Goal: Task Accomplishment & Management: Use online tool/utility

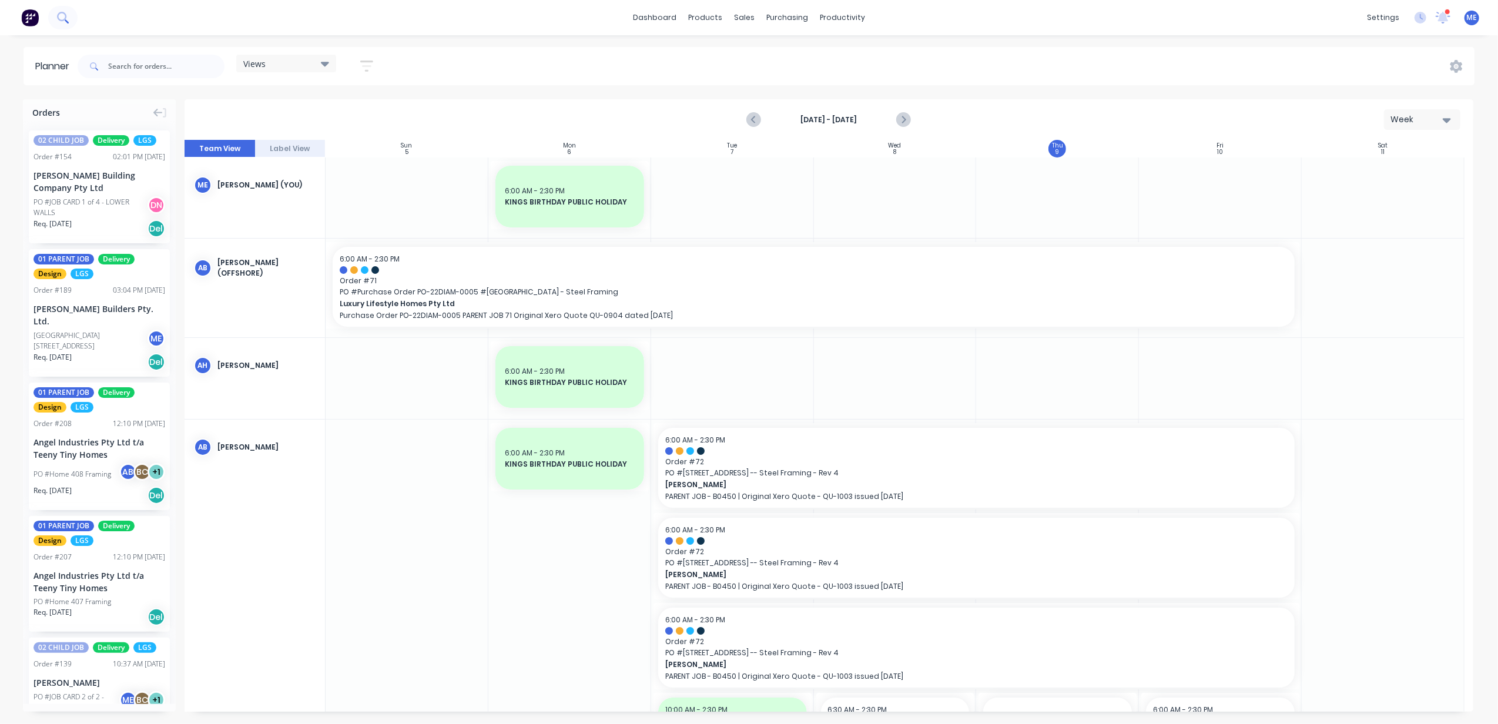
click at [55, 13] on button at bounding box center [62, 18] width 29 height 24
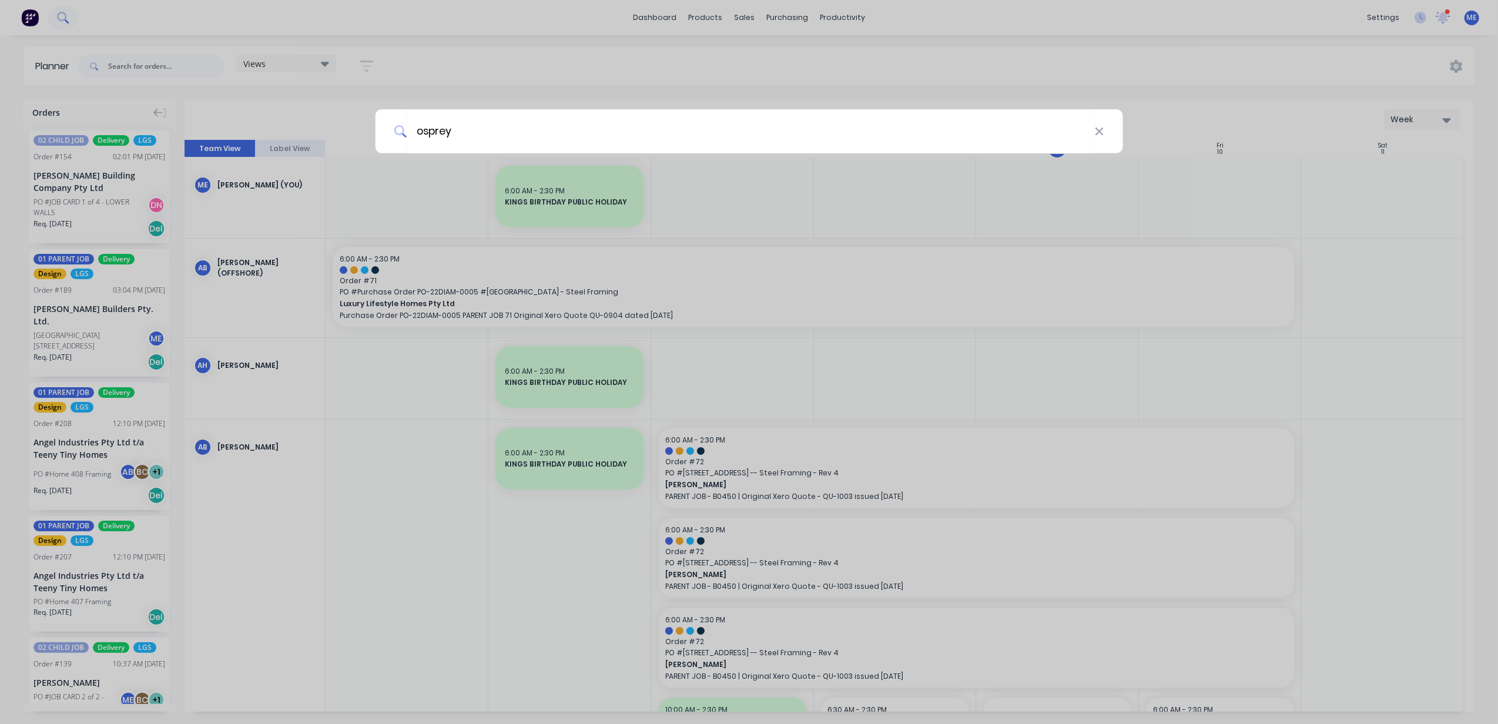
type input "osprey"
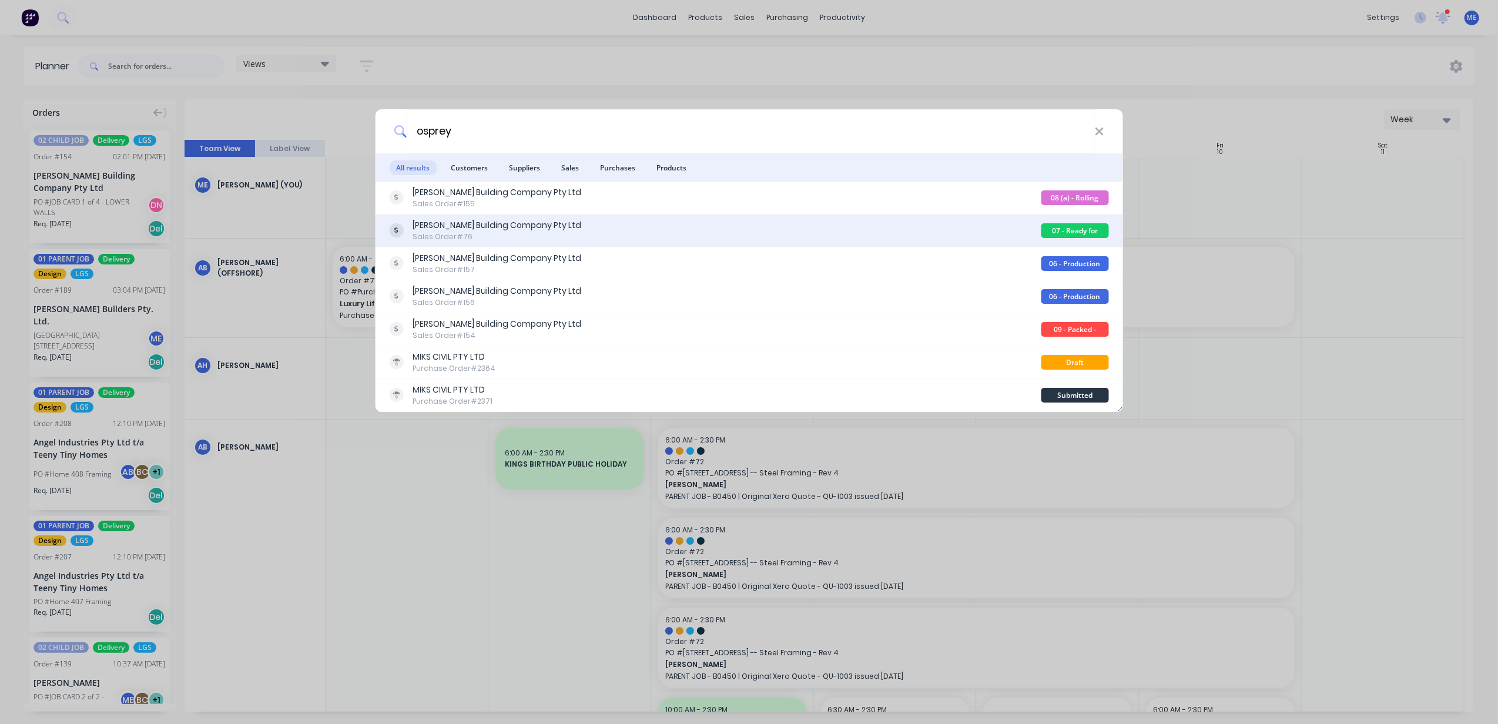
click at [497, 233] on div "Sales Order #76" at bounding box center [497, 237] width 169 height 11
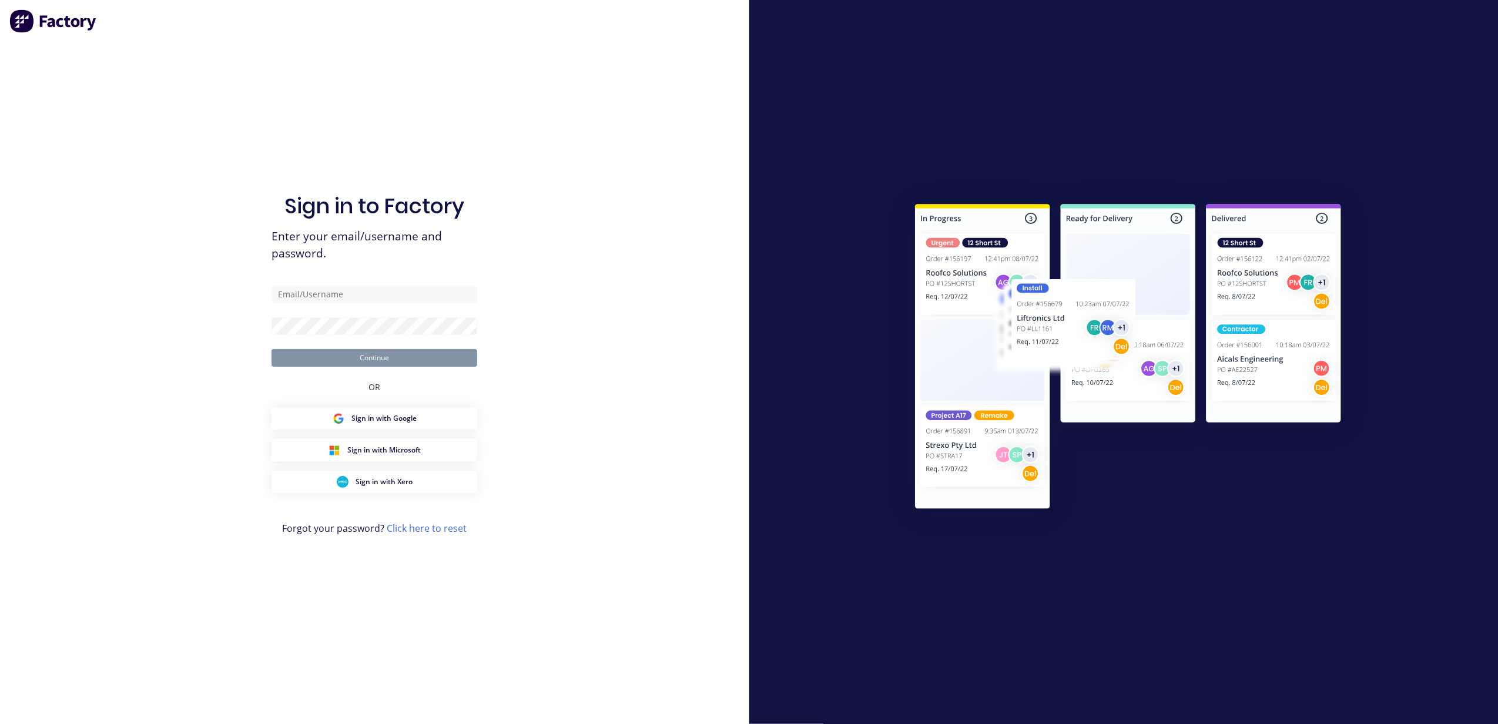
type input "[PERSON_NAME][EMAIL_ADDRESS][DOMAIN_NAME]"
click at [371, 361] on button "Continue" at bounding box center [375, 358] width 206 height 18
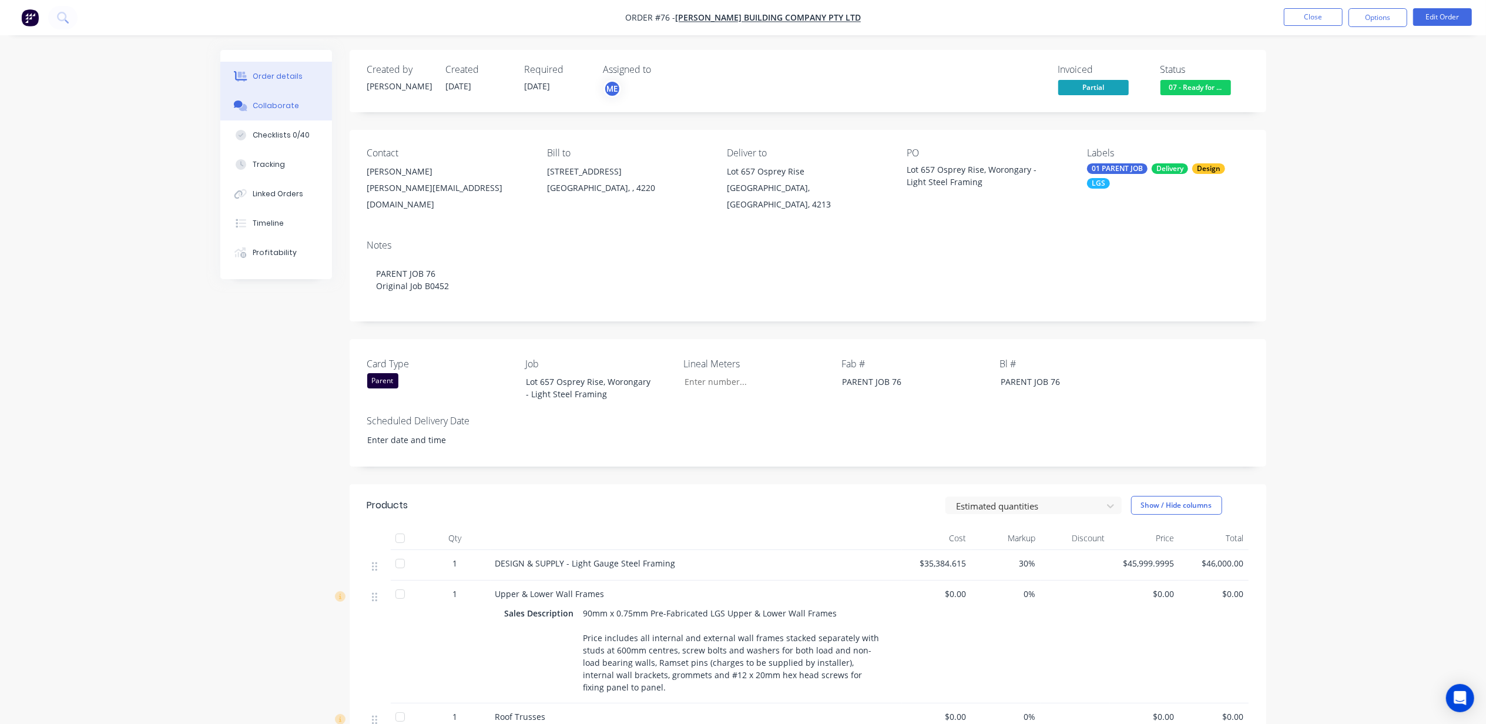
click at [270, 102] on div "Collaborate" at bounding box center [276, 106] width 46 height 11
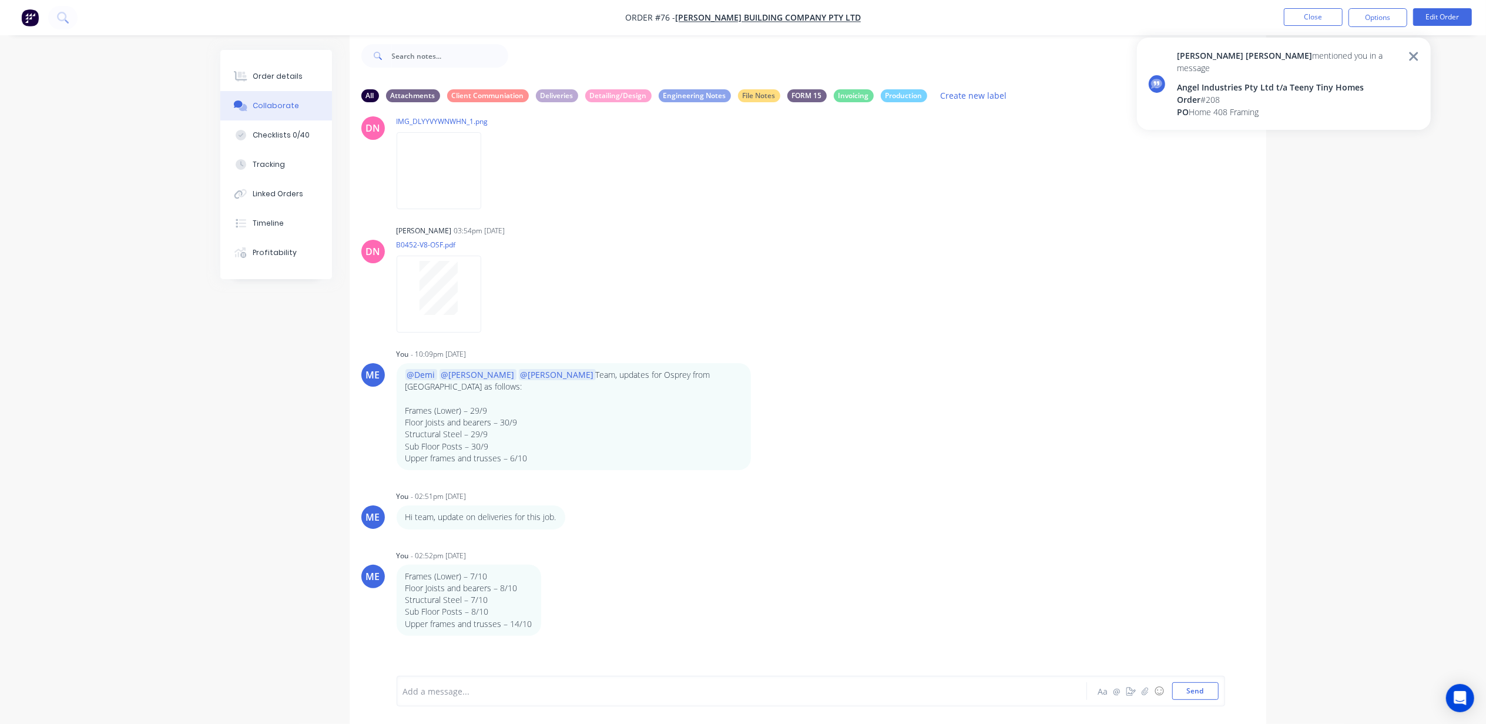
scroll to position [1120, 0]
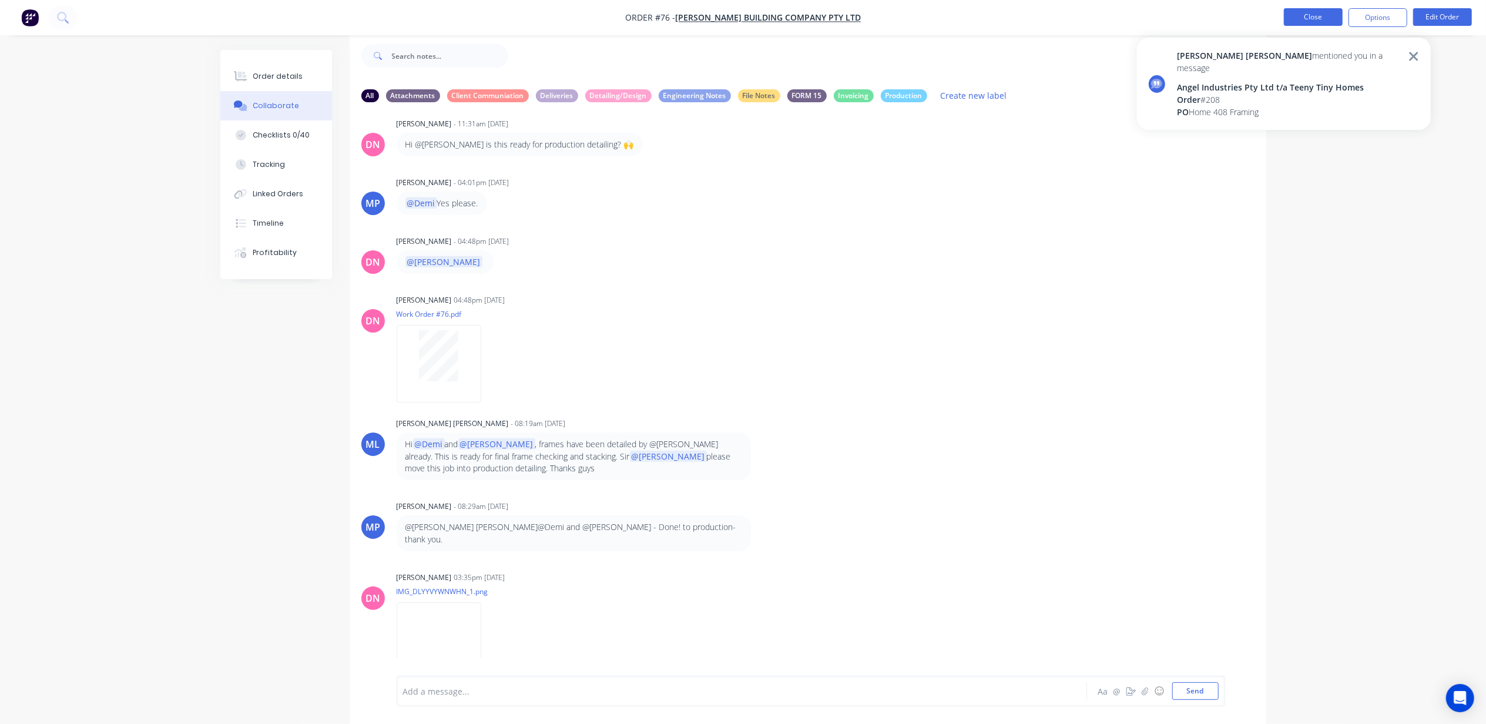
click at [1295, 18] on button "Close" at bounding box center [1313, 17] width 59 height 18
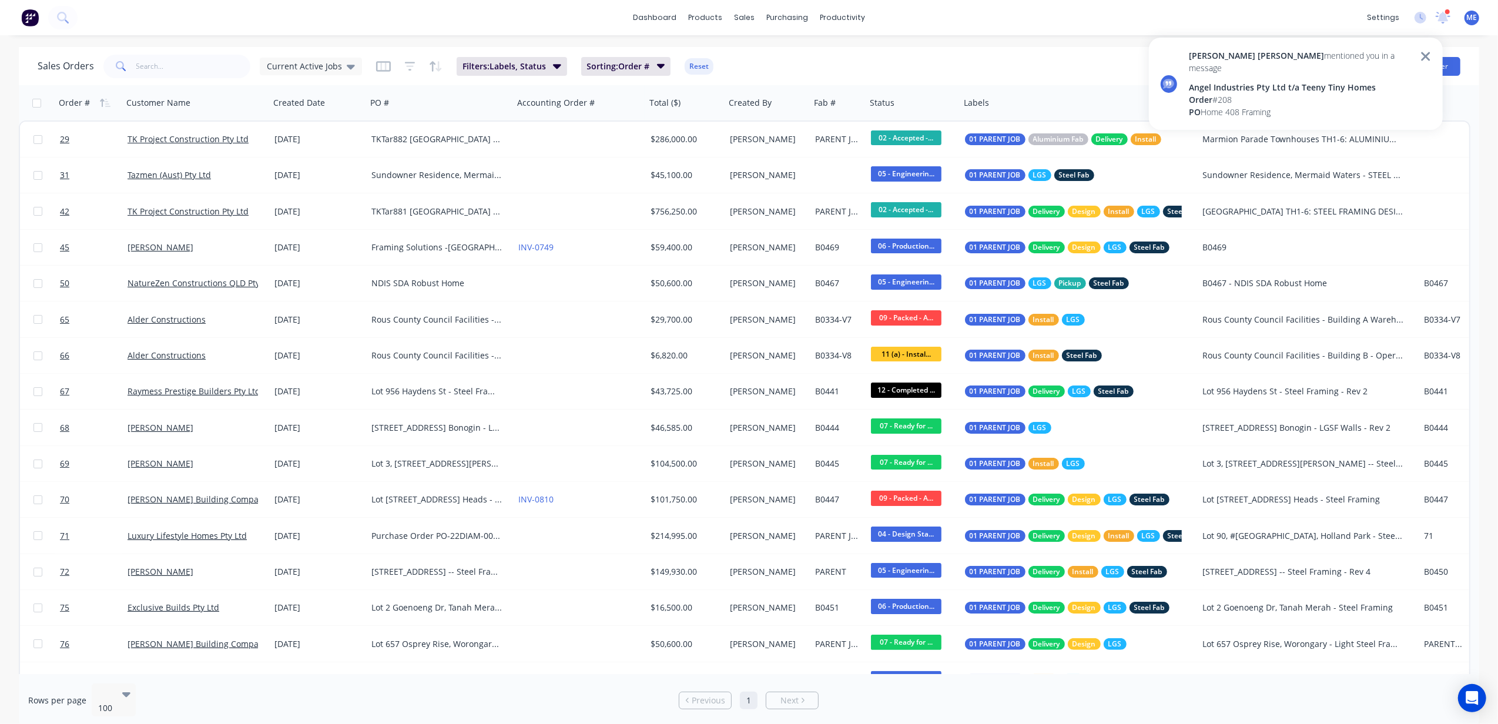
click at [1225, 106] on div "PO Home 408 Framing" at bounding box center [1301, 112] width 225 height 12
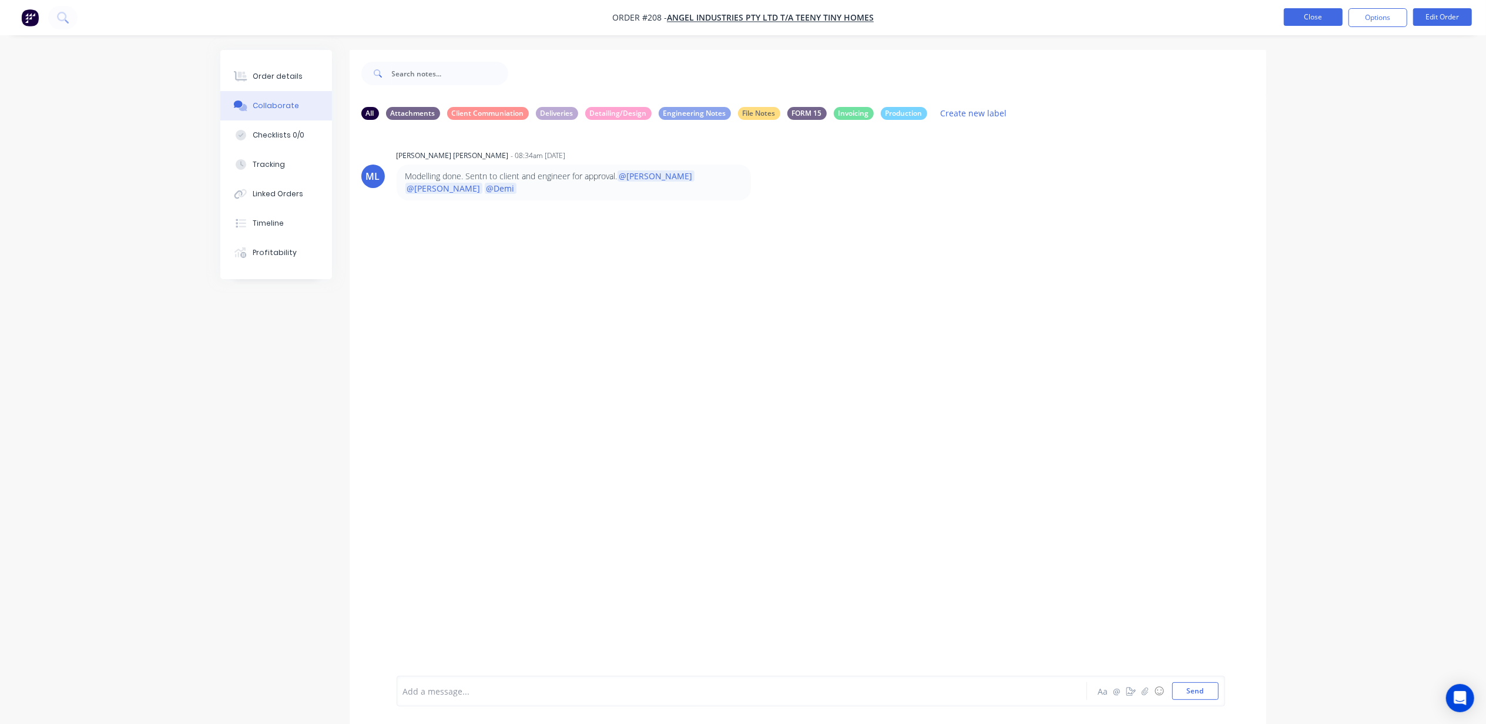
click at [1320, 8] on button "Close" at bounding box center [1313, 17] width 59 height 18
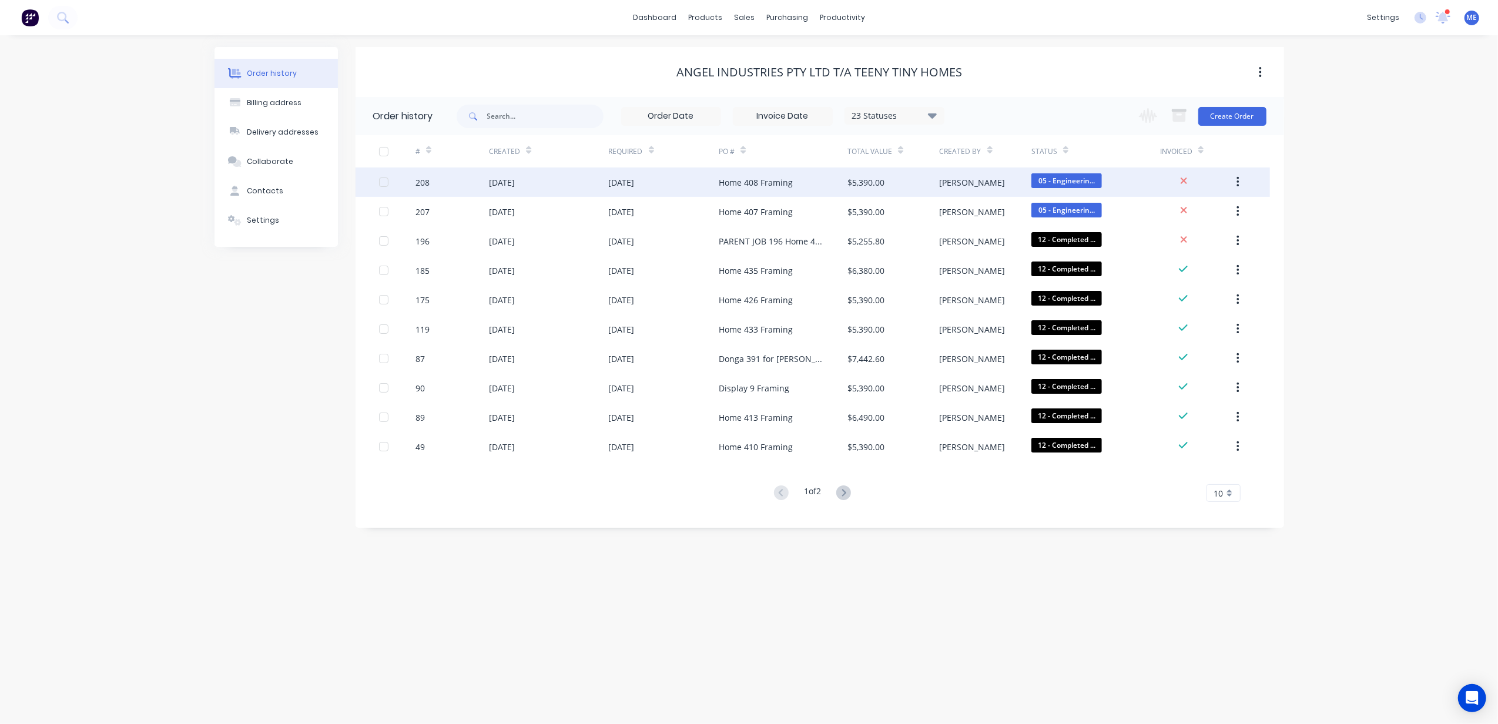
click at [515, 183] on div "[DATE]" at bounding box center [502, 182] width 26 height 12
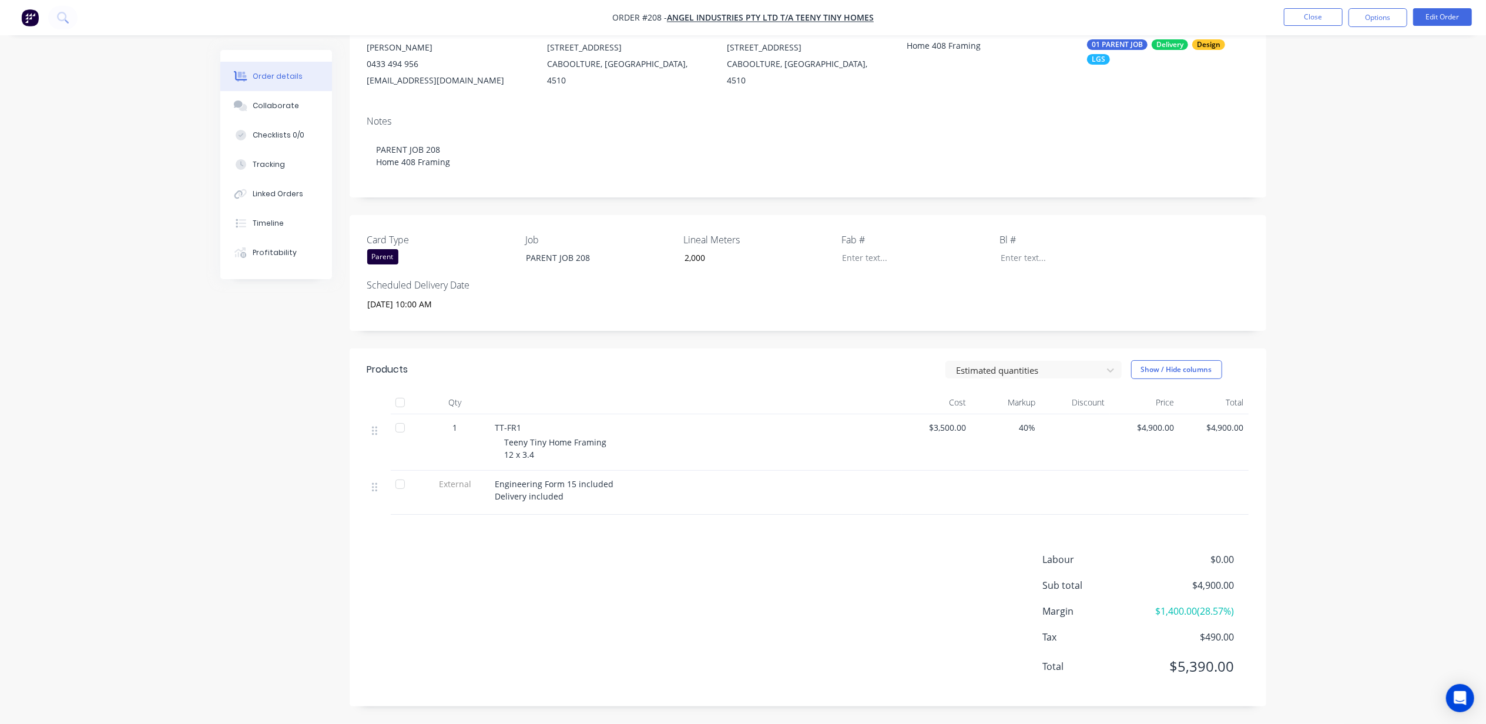
scroll to position [125, 0]
click at [1294, 20] on button "Close" at bounding box center [1313, 17] width 59 height 18
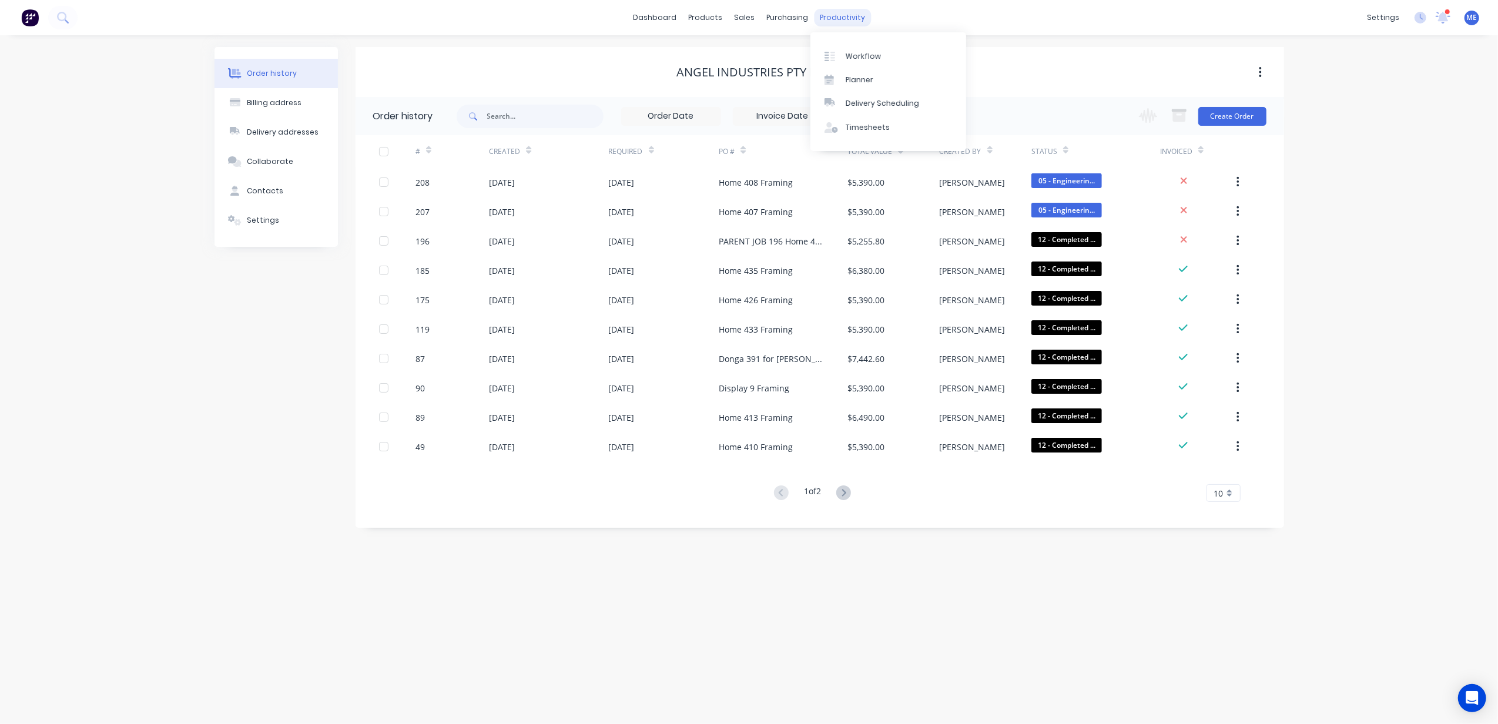
click at [842, 16] on div "productivity" at bounding box center [842, 18] width 57 height 18
click at [846, 54] on div "Workflow" at bounding box center [863, 56] width 35 height 11
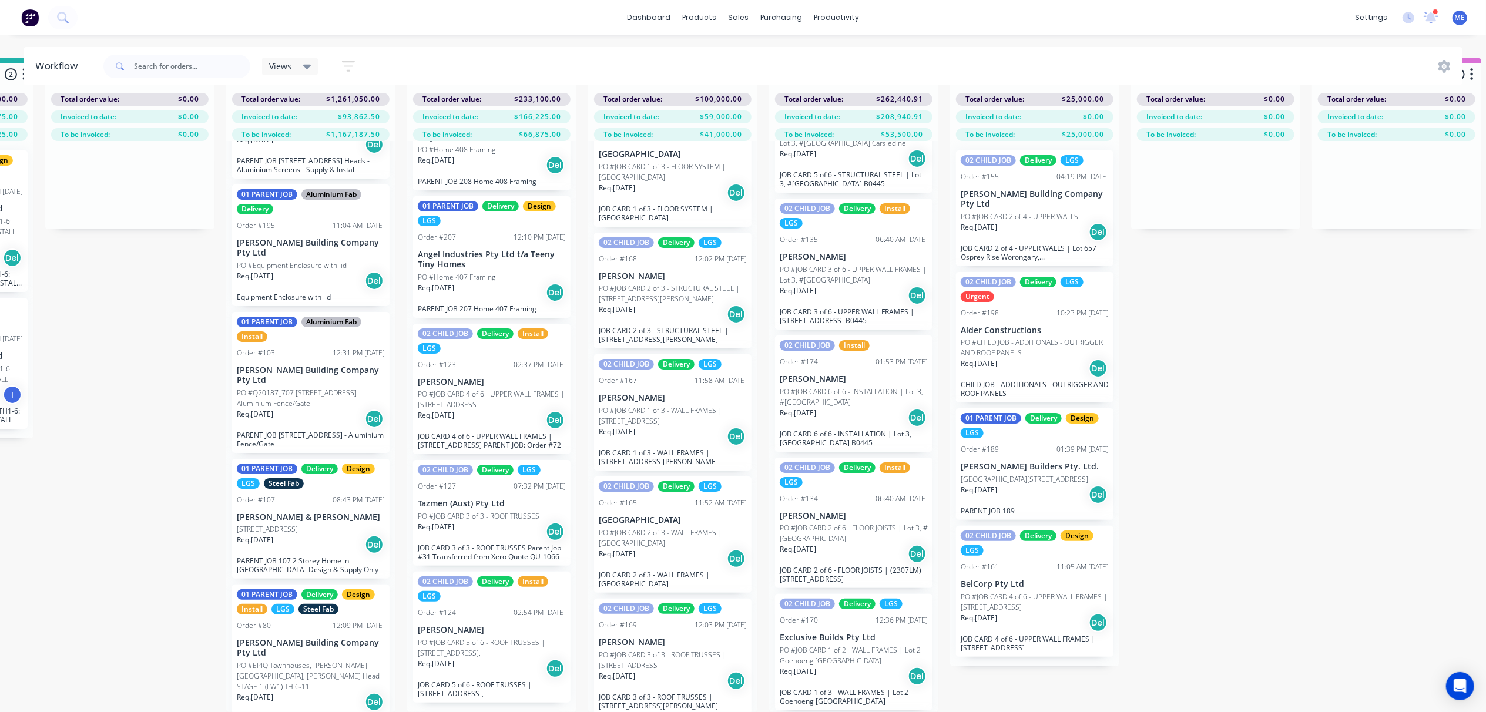
scroll to position [54, 342]
click at [1084, 462] on p "[PERSON_NAME] Builders Pty. Ltd." at bounding box center [1035, 467] width 148 height 10
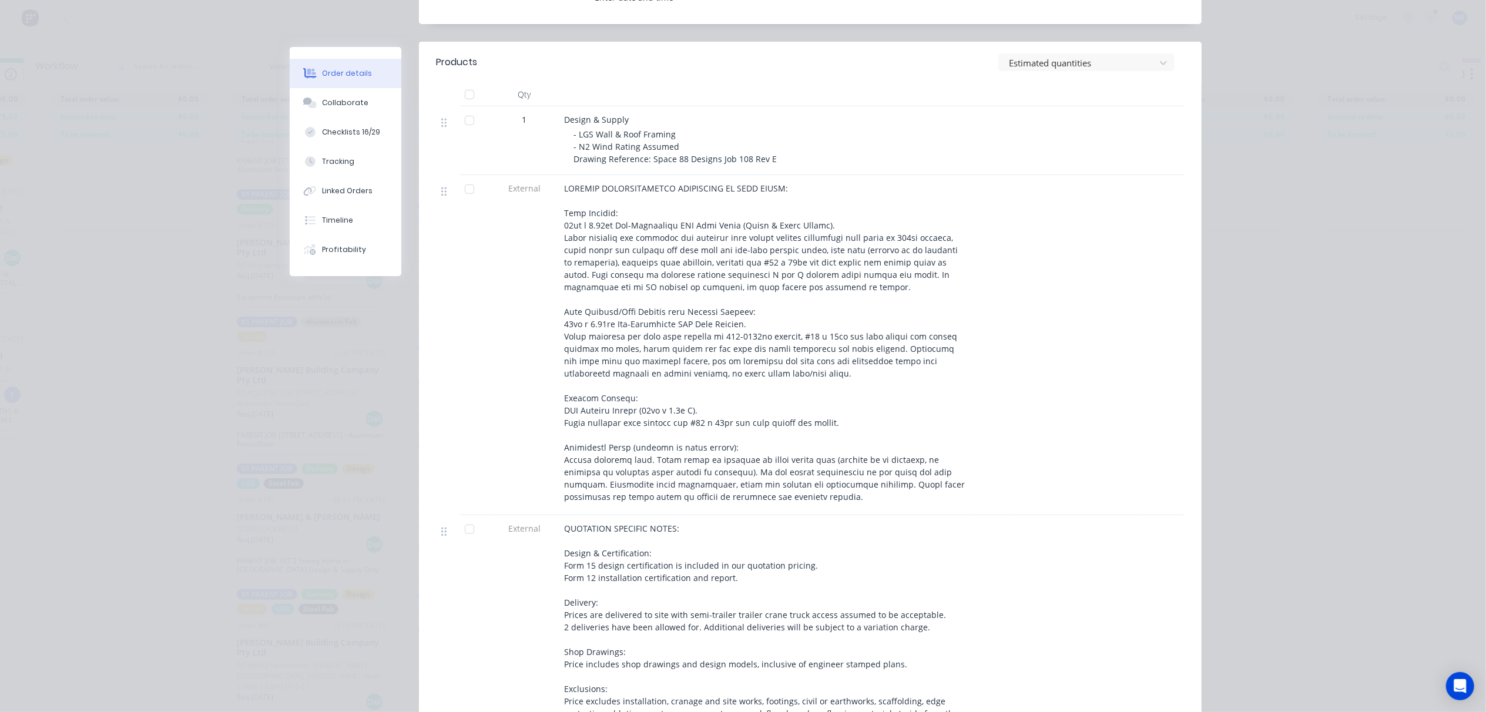
scroll to position [193, 0]
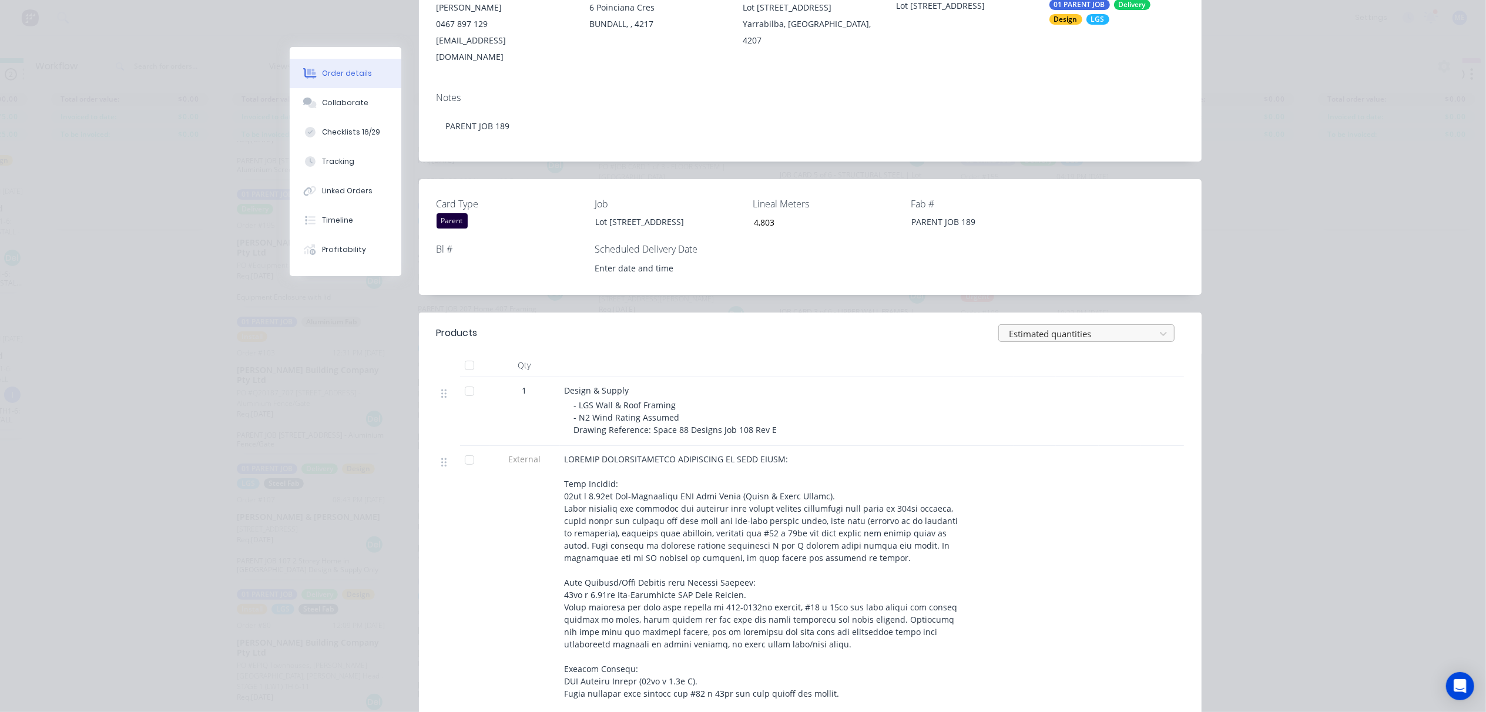
click at [1077, 327] on div at bounding box center [1079, 334] width 141 height 15
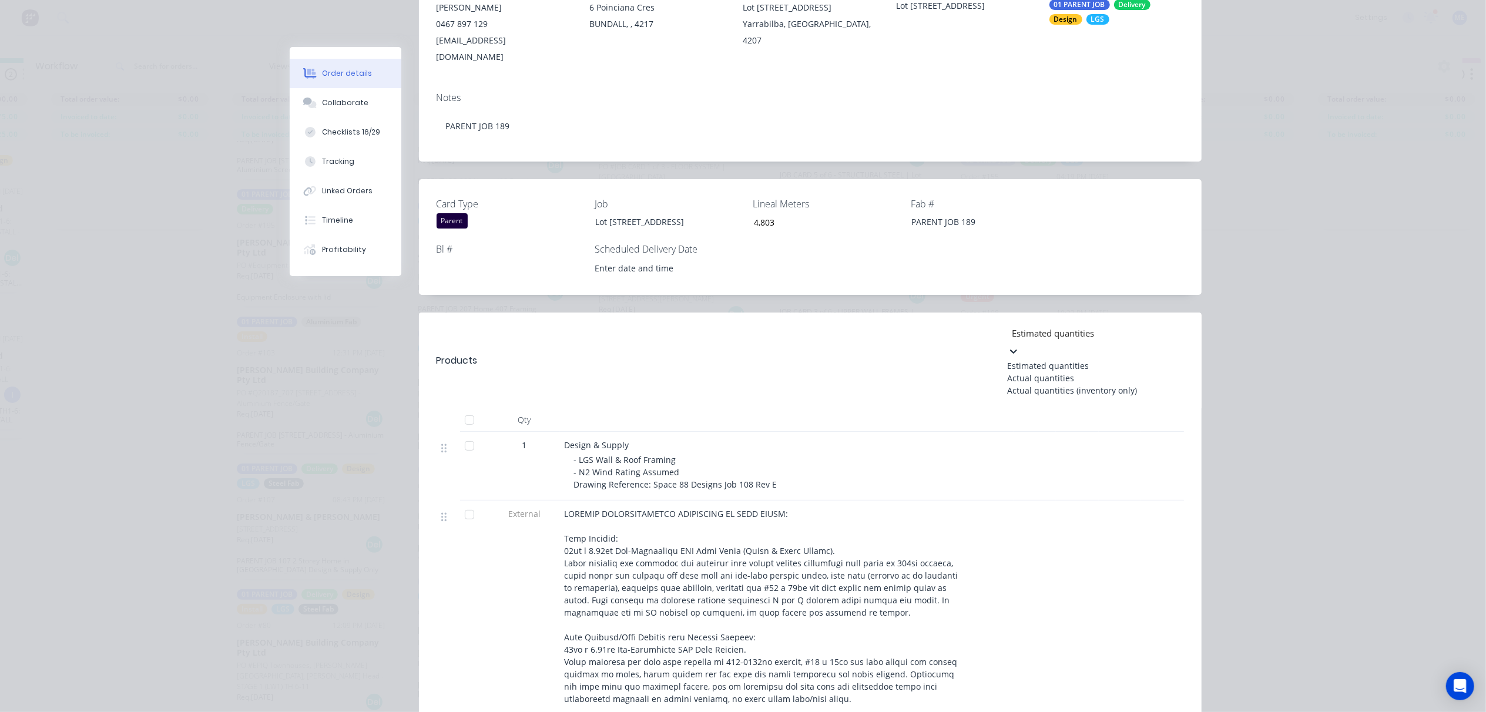
click at [1067, 372] on div "Actual quantities" at bounding box center [1096, 378] width 176 height 12
click at [1059, 326] on div at bounding box center [1096, 333] width 169 height 15
click at [1060, 360] on div "Estimated quantities" at bounding box center [1096, 366] width 176 height 12
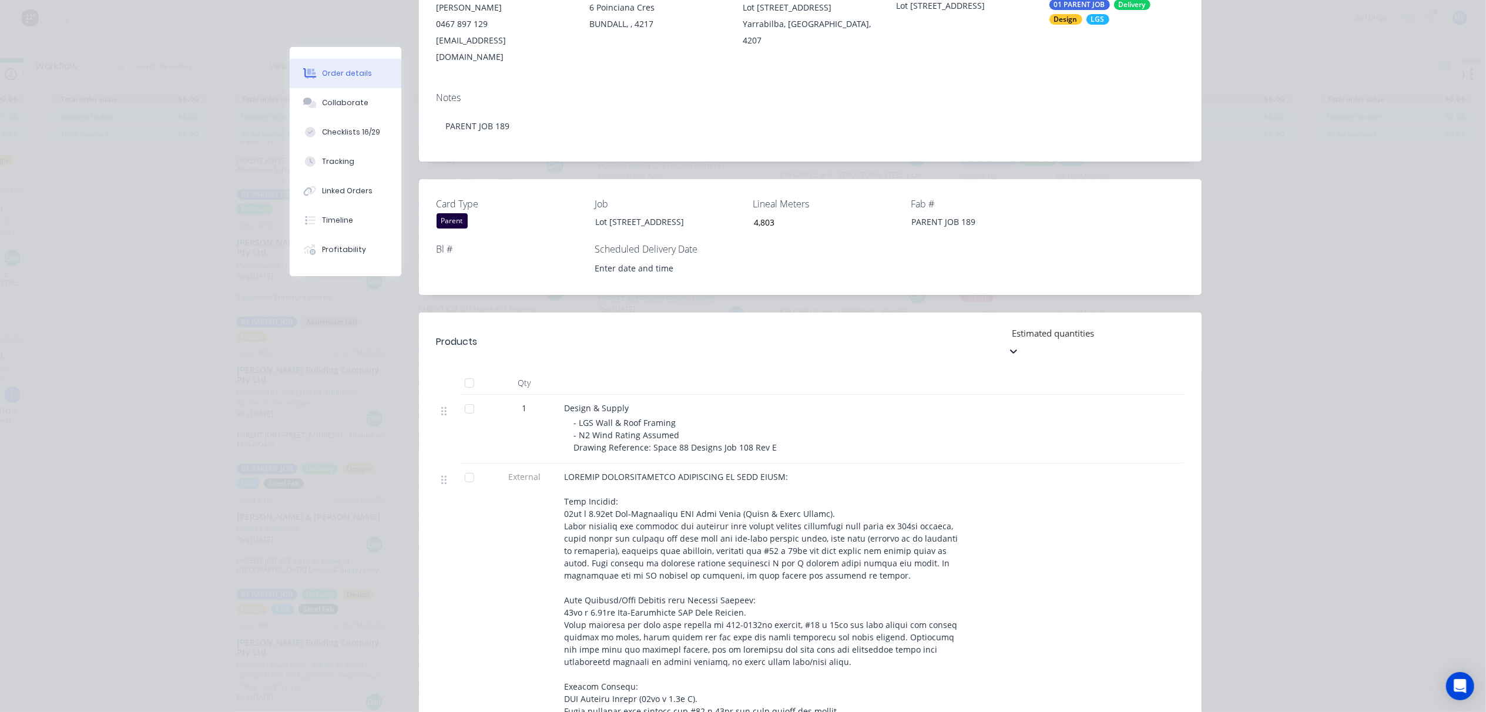
click at [1044, 326] on div at bounding box center [1096, 333] width 169 height 15
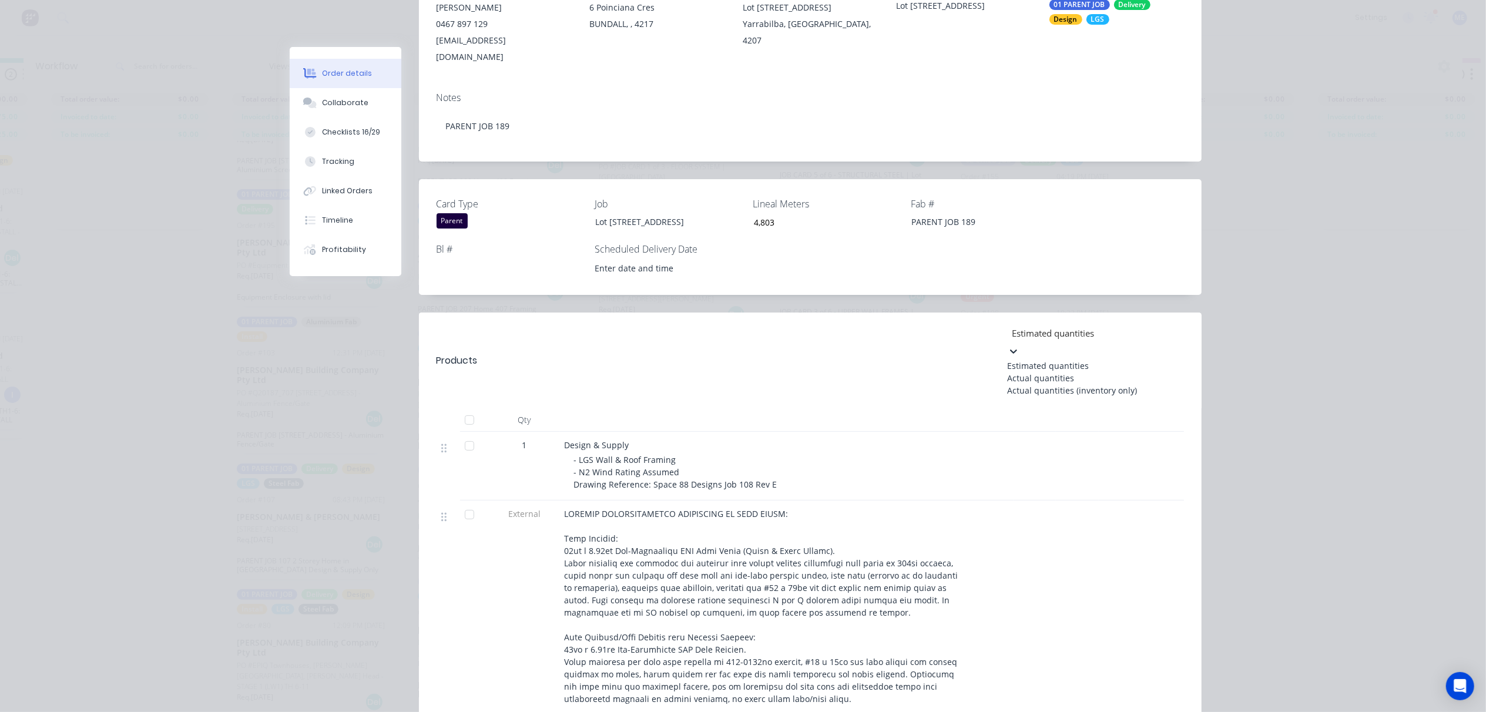
click at [1043, 388] on div "Actual quantities (inventory only)" at bounding box center [1096, 390] width 176 height 12
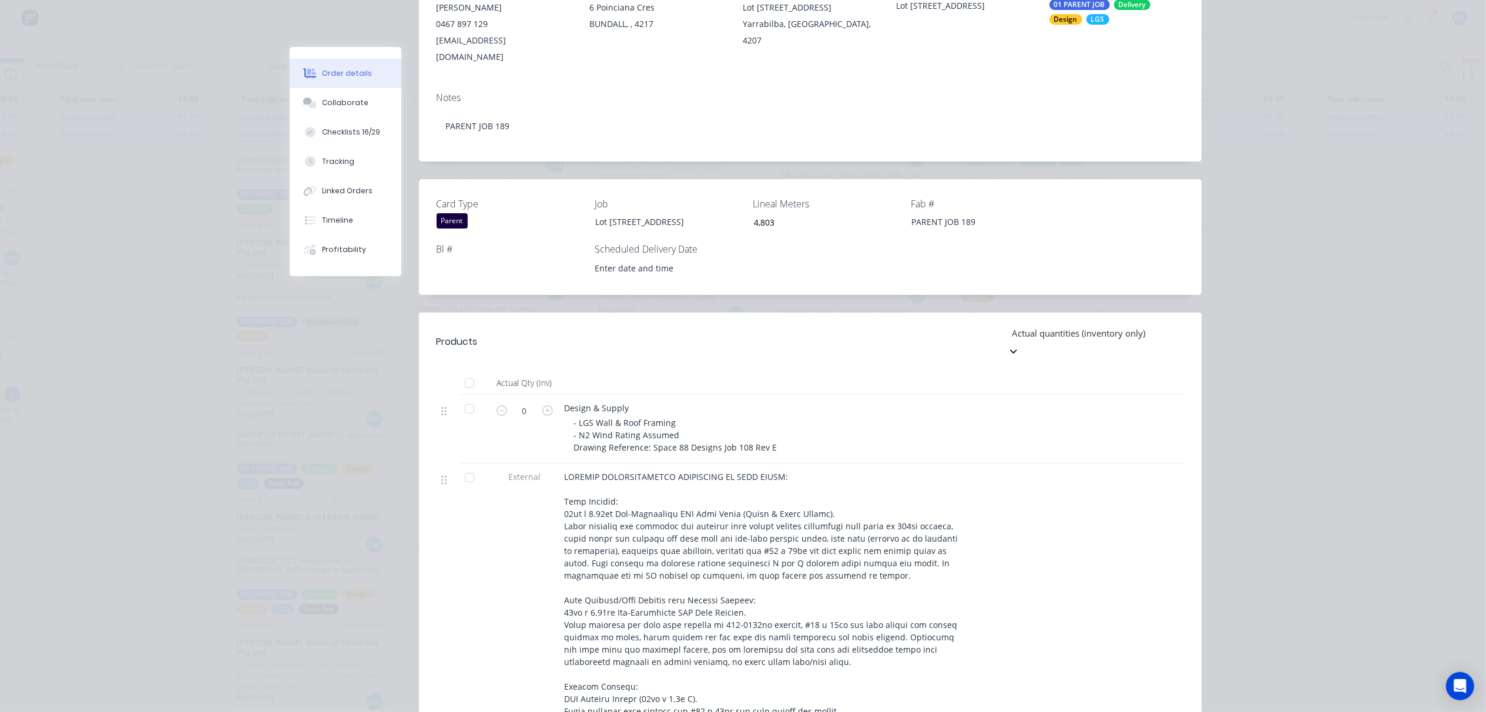
click at [1039, 326] on div at bounding box center [1096, 333] width 169 height 15
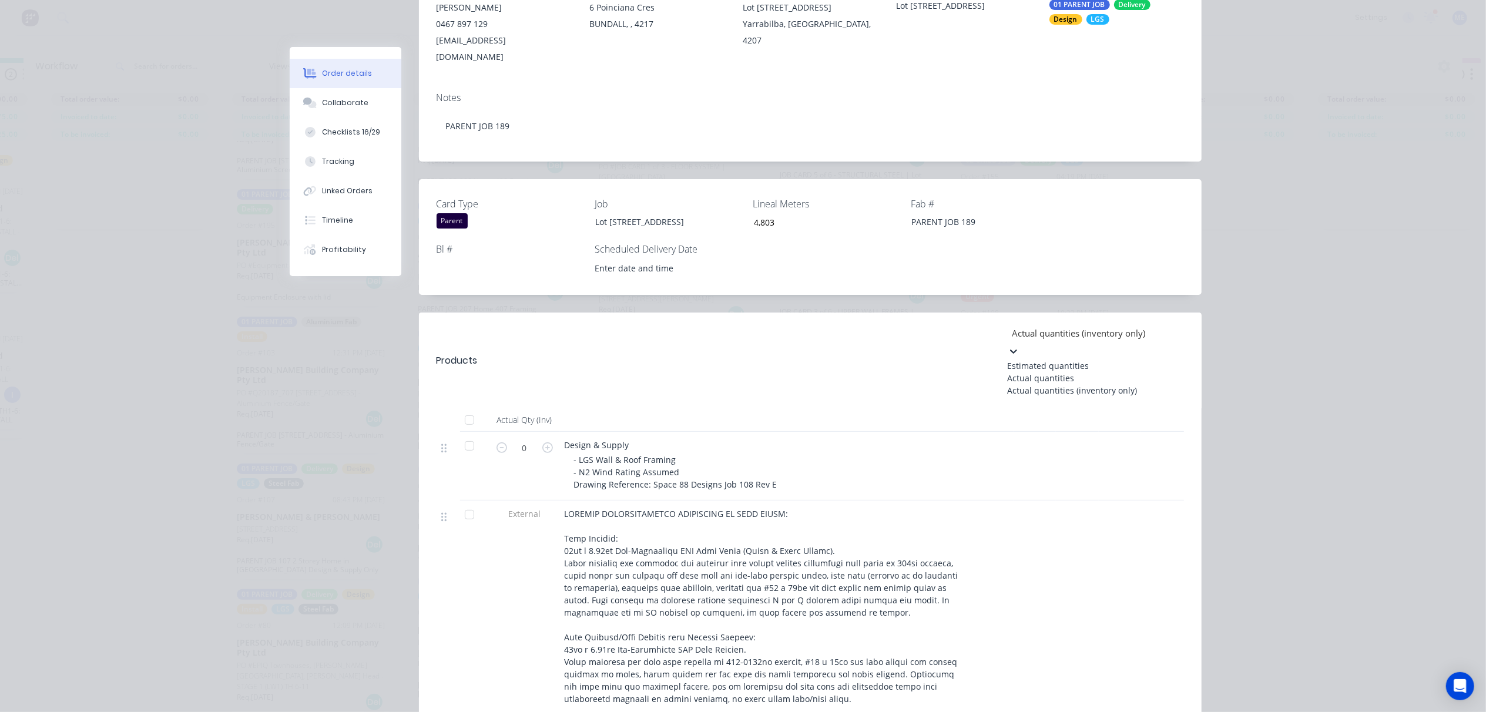
click at [1044, 373] on div "Actual quantities" at bounding box center [1096, 378] width 176 height 12
type input "1"
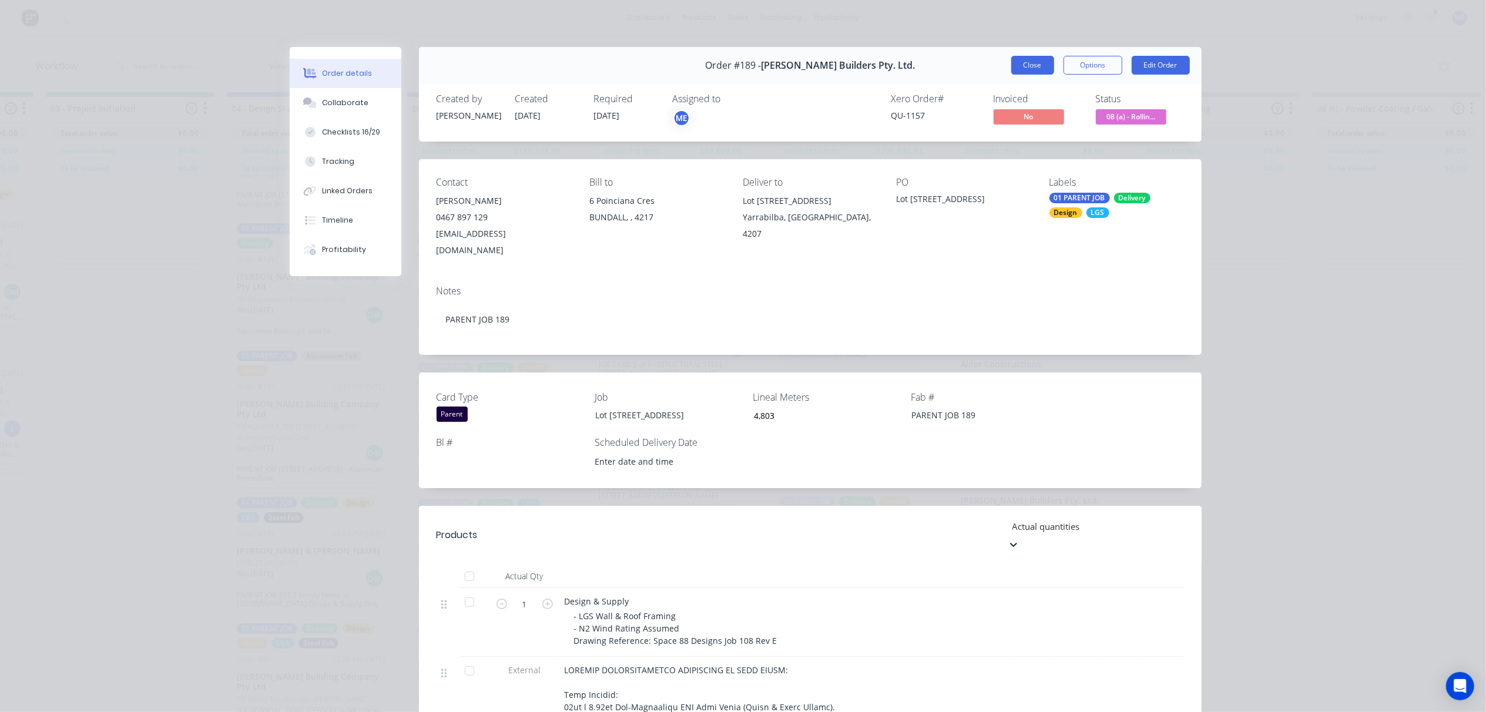
scroll to position [0, 342]
click at [1071, 67] on button "Options" at bounding box center [1093, 65] width 59 height 19
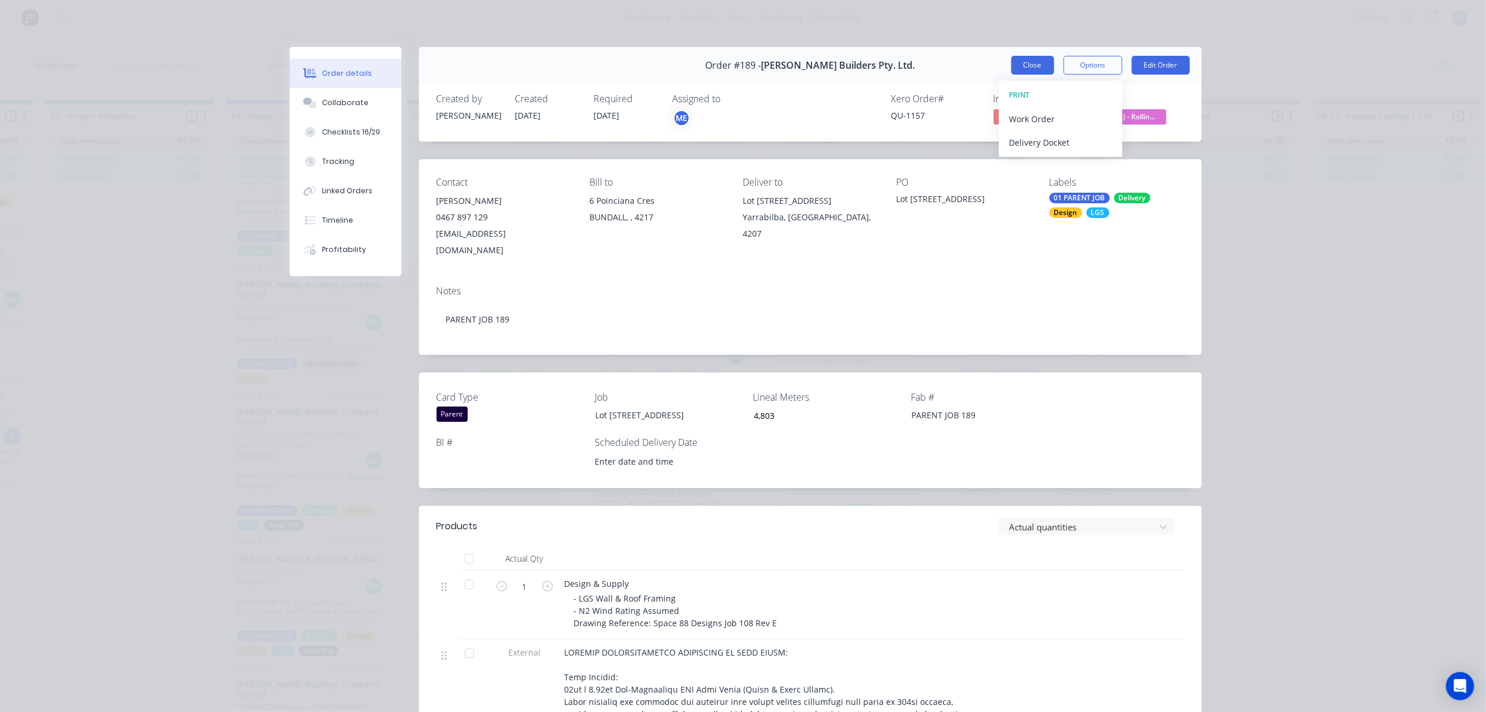
click at [1025, 68] on button "Close" at bounding box center [1033, 65] width 43 height 19
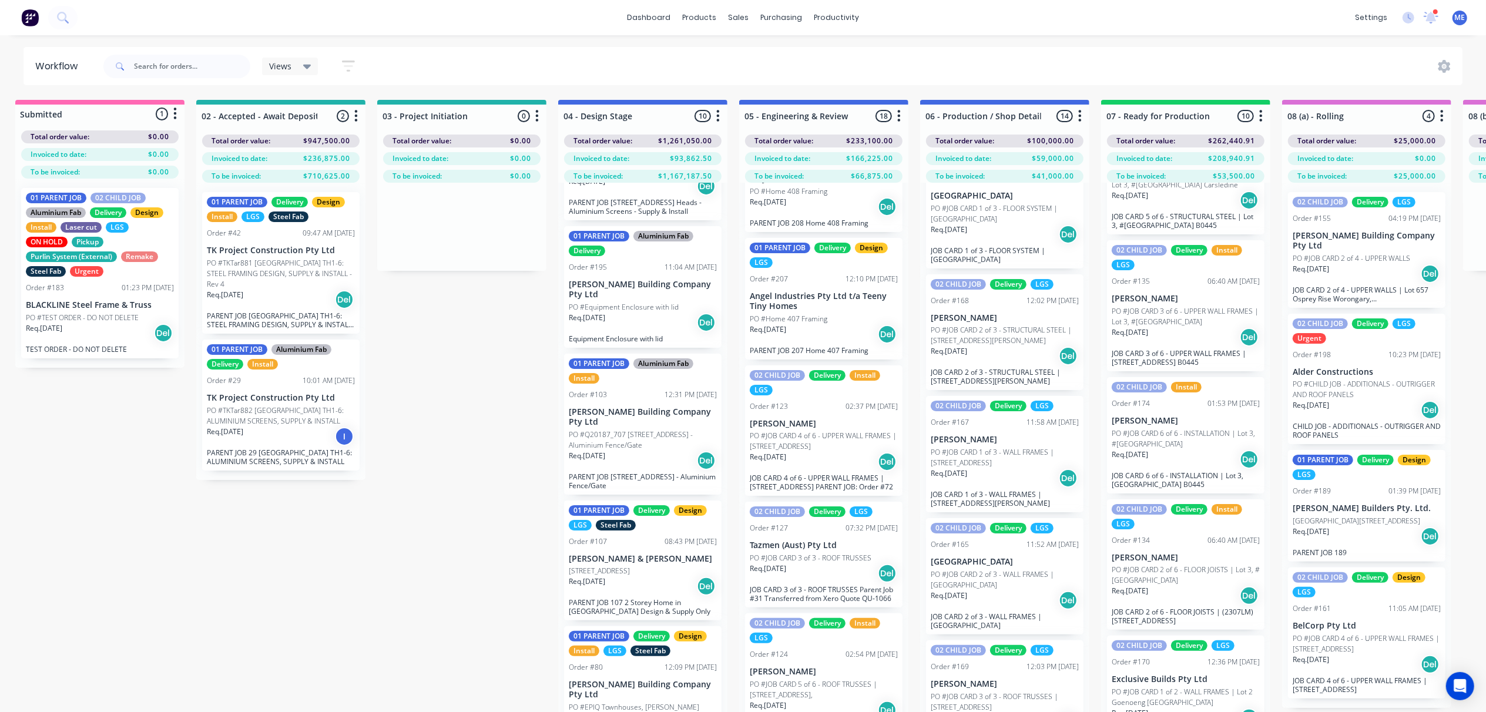
scroll to position [0, 0]
